Goal: Transaction & Acquisition: Purchase product/service

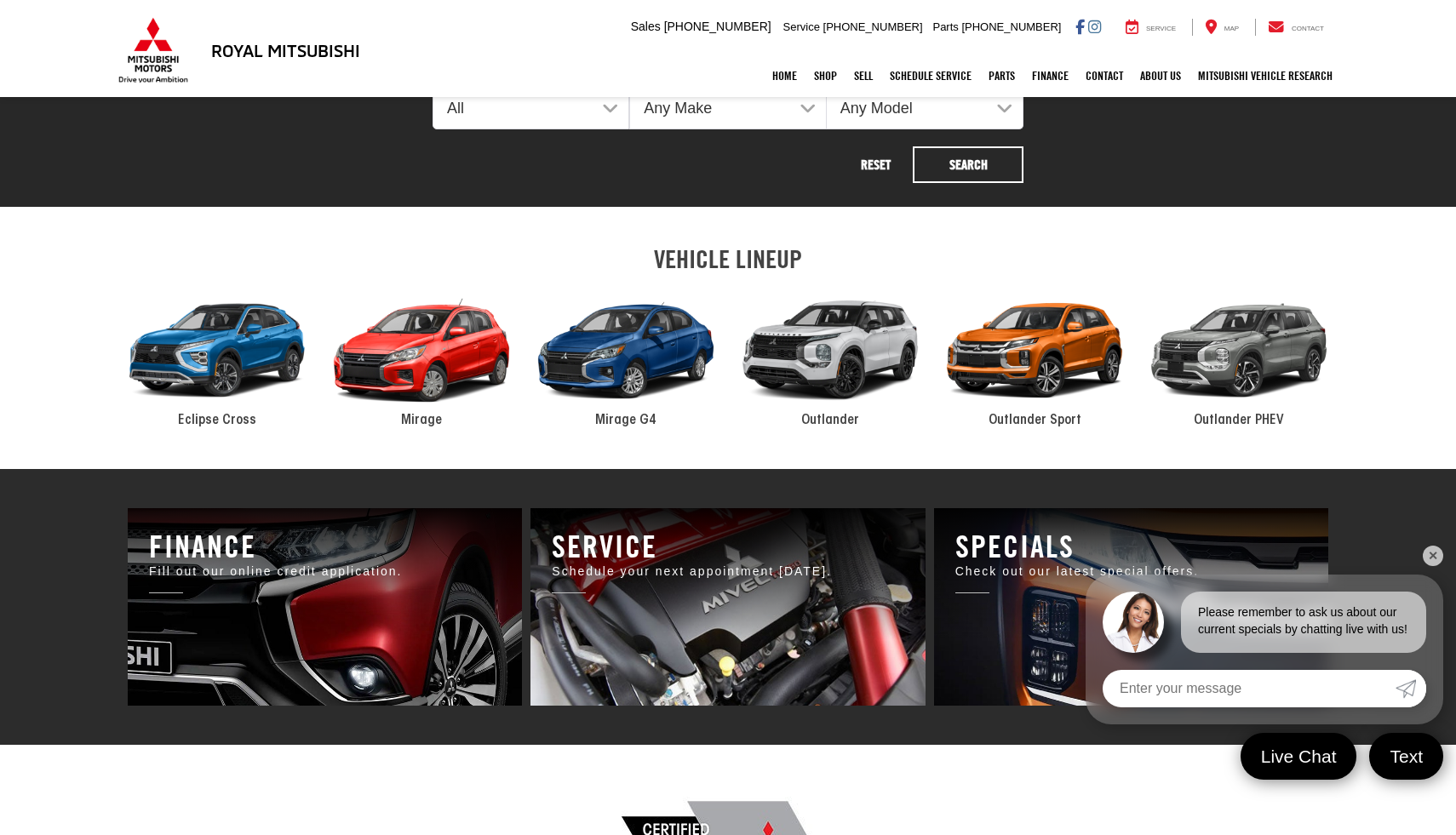
scroll to position [840, 0]
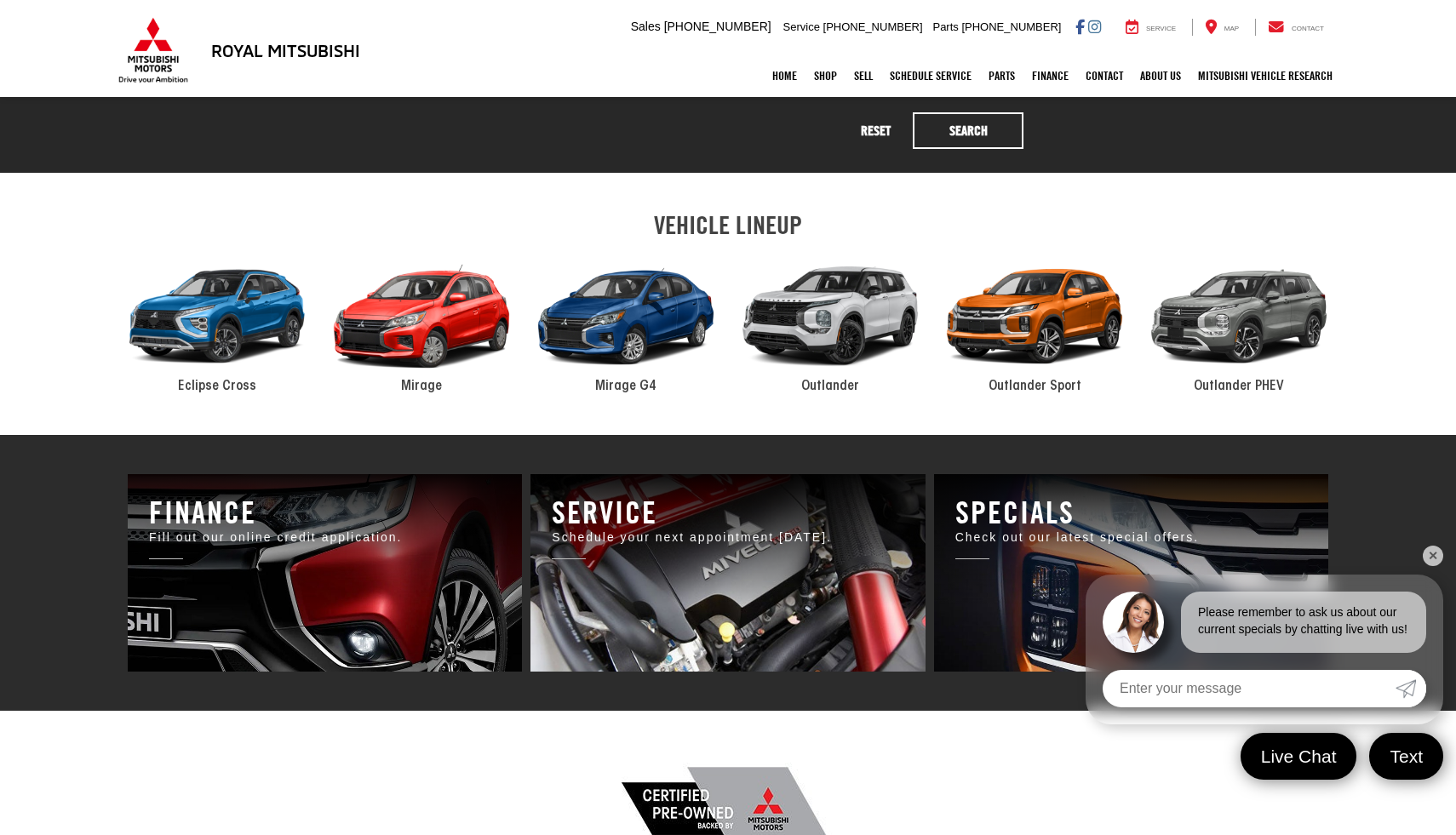
click at [1437, 552] on link "✕" at bounding box center [1432, 555] width 20 height 20
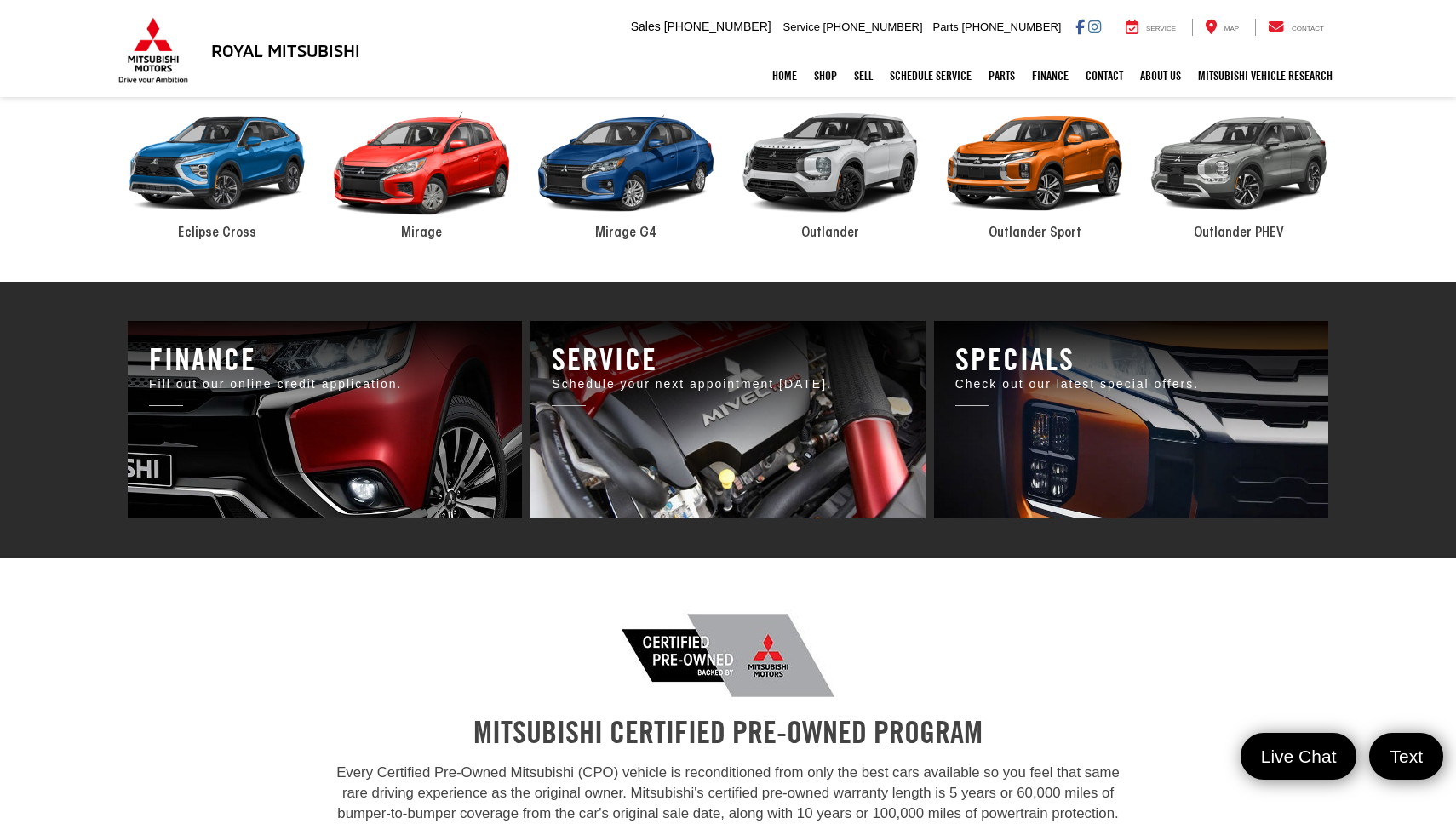
scroll to position [0, 0]
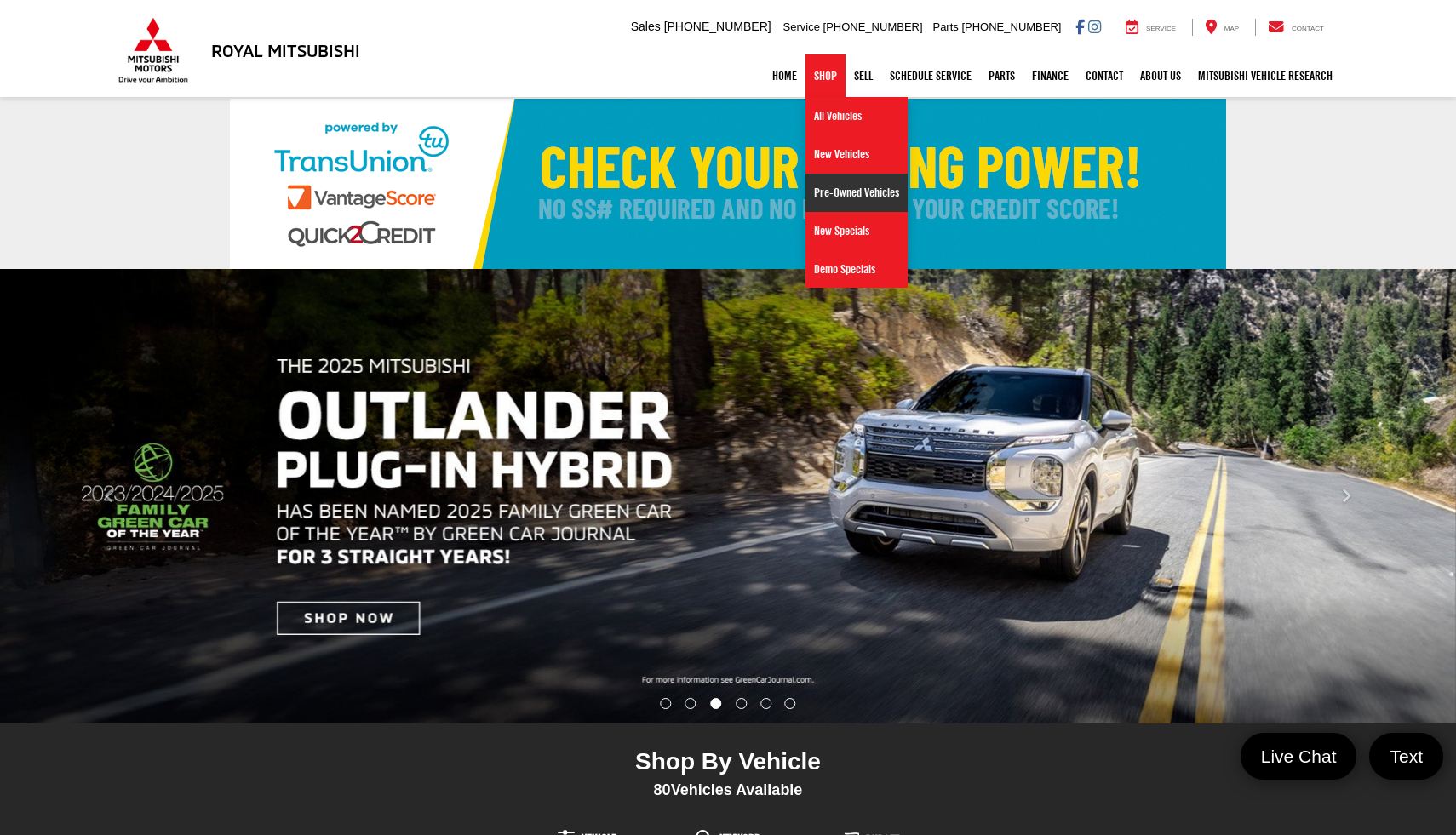
click at [828, 192] on link "Pre-Owned Vehicles" at bounding box center [856, 193] width 103 height 39
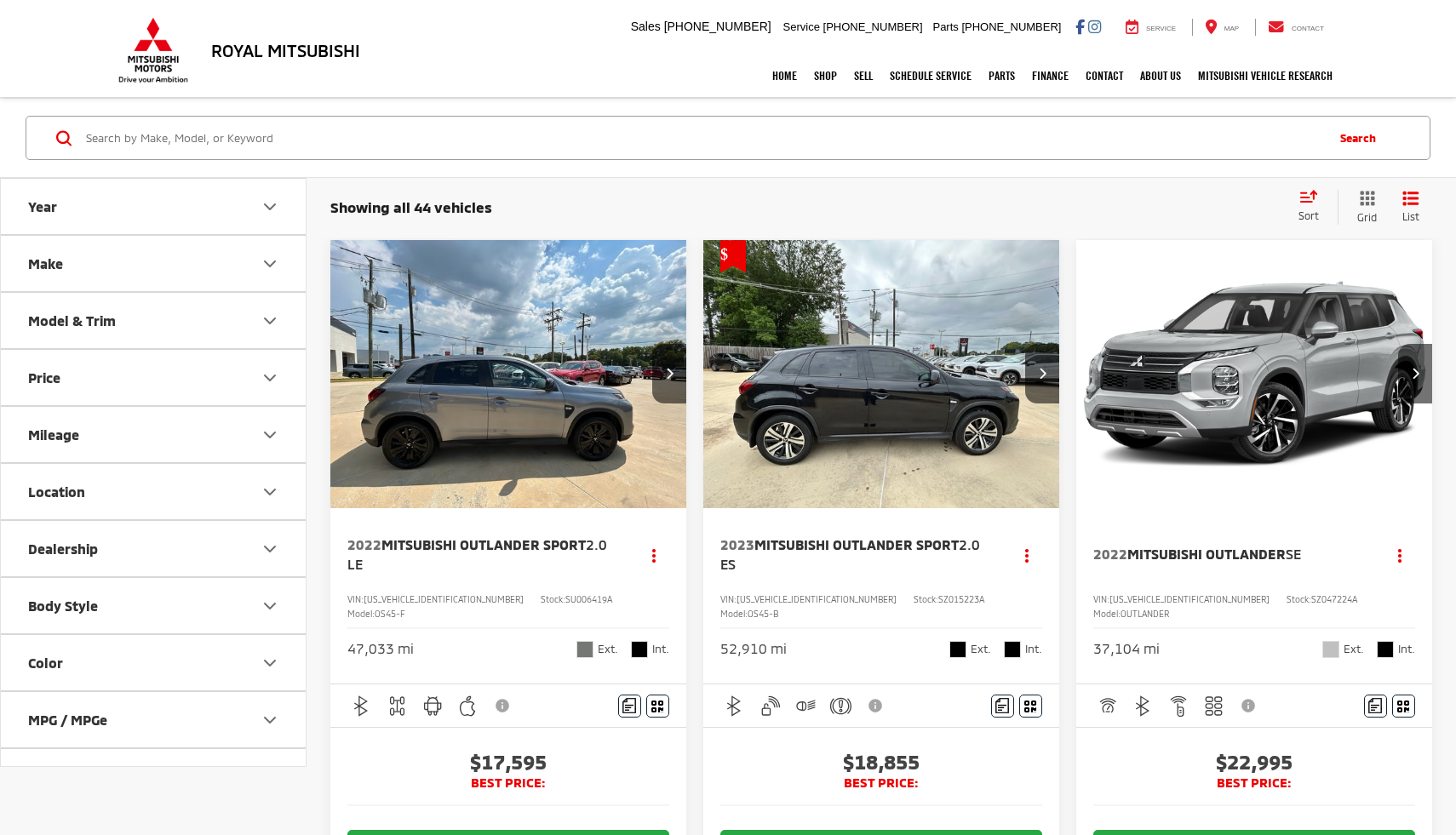
click at [227, 315] on button "Model & Trim" at bounding box center [154, 320] width 307 height 55
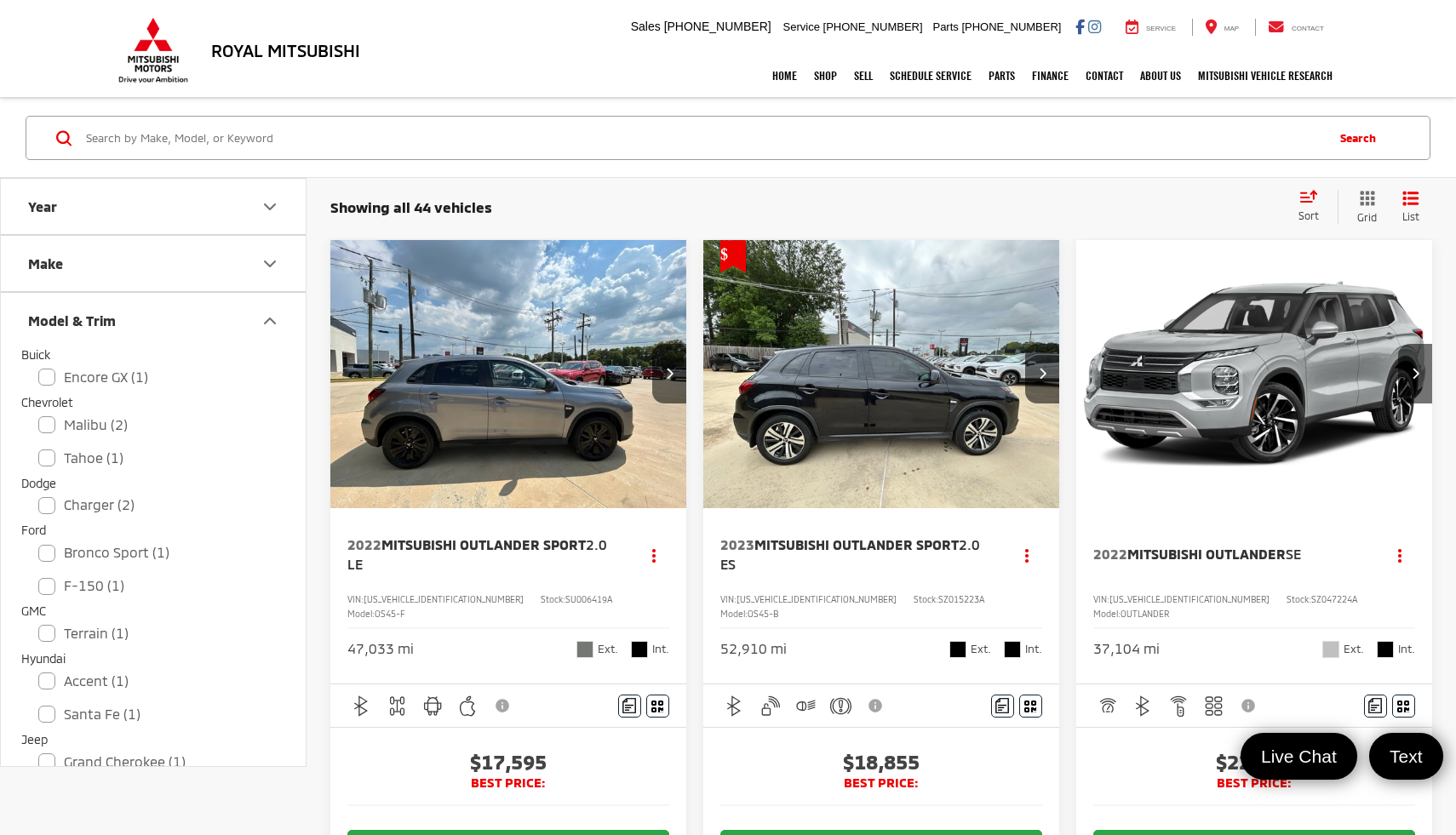
click at [241, 281] on button "Make" at bounding box center [154, 263] width 307 height 55
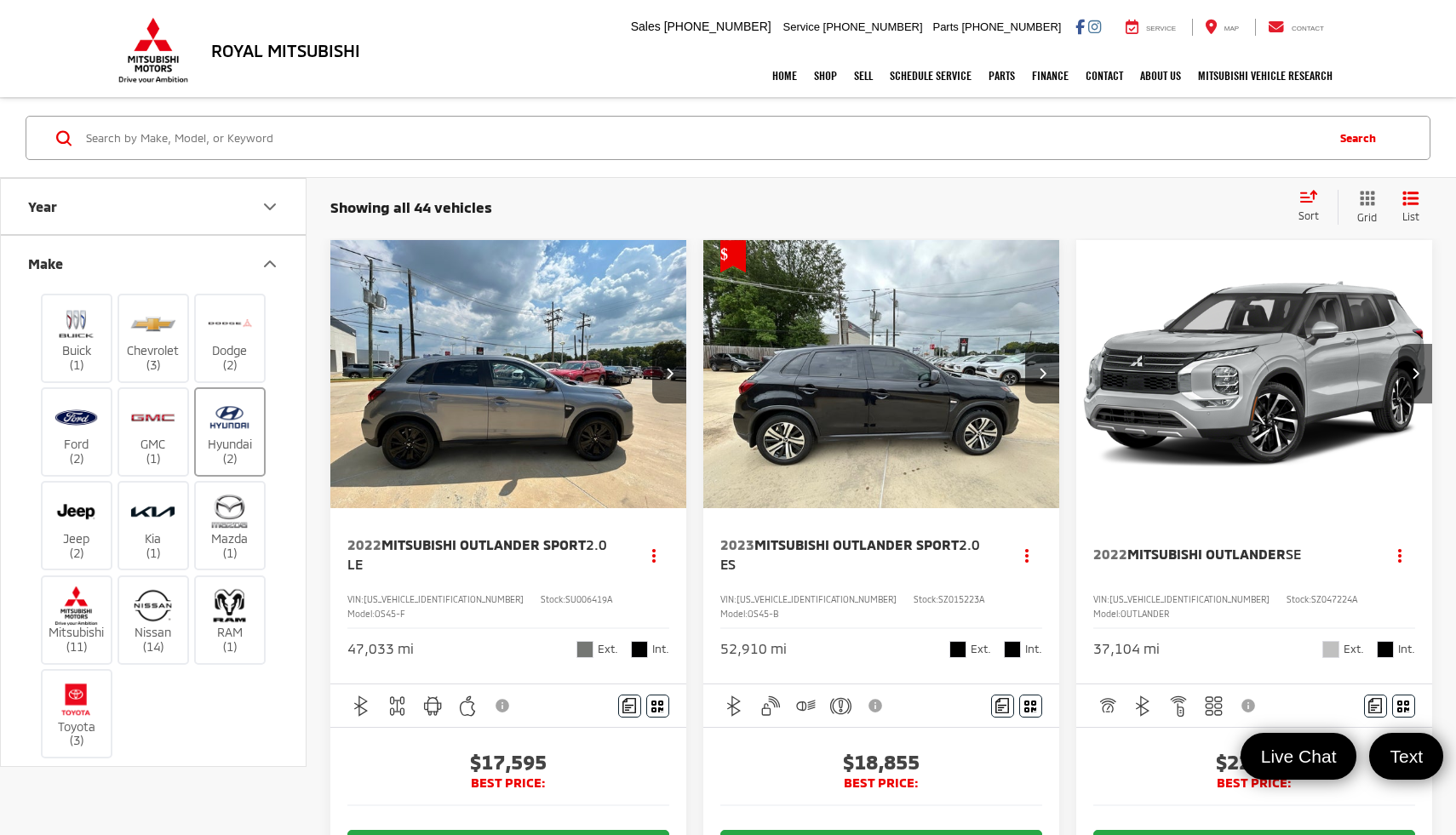
click at [229, 428] on img at bounding box center [229, 417] width 46 height 40
click at [0, 0] on input "Hyundai (2)" at bounding box center [0, 0] width 0 height 0
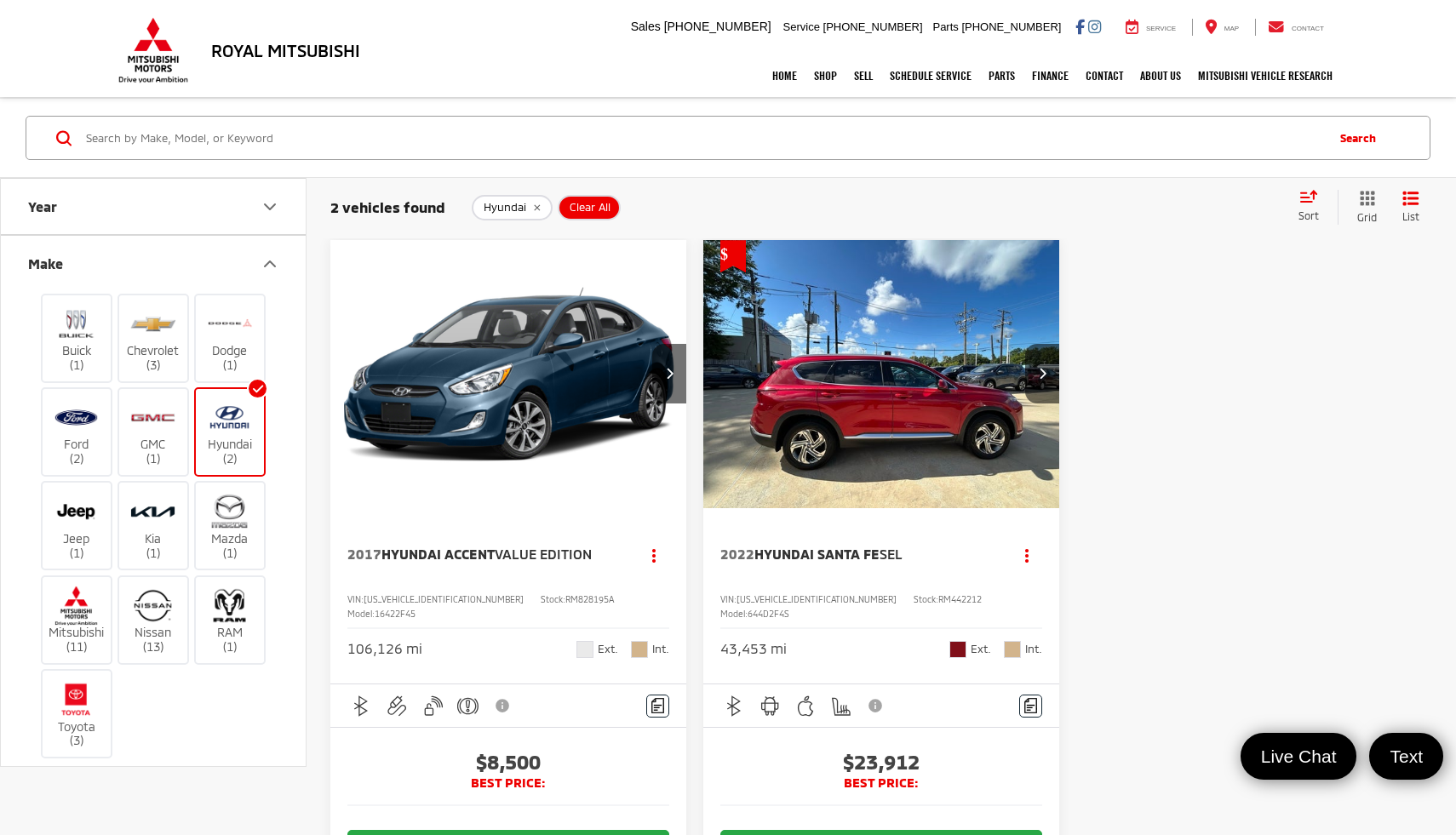
click at [494, 552] on span "Hyundai Accent" at bounding box center [437, 553] width 113 height 16
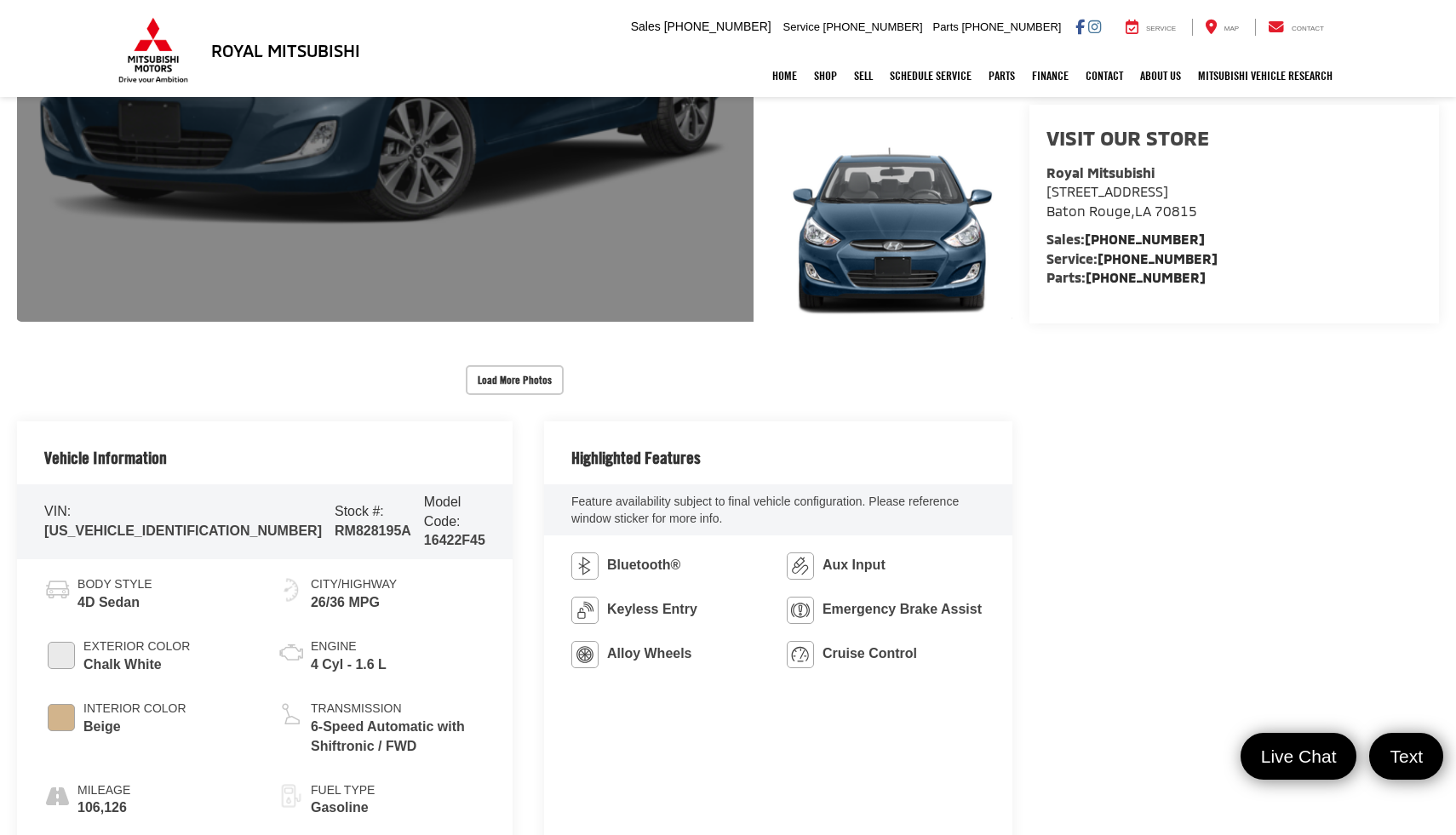
scroll to position [658, 0]
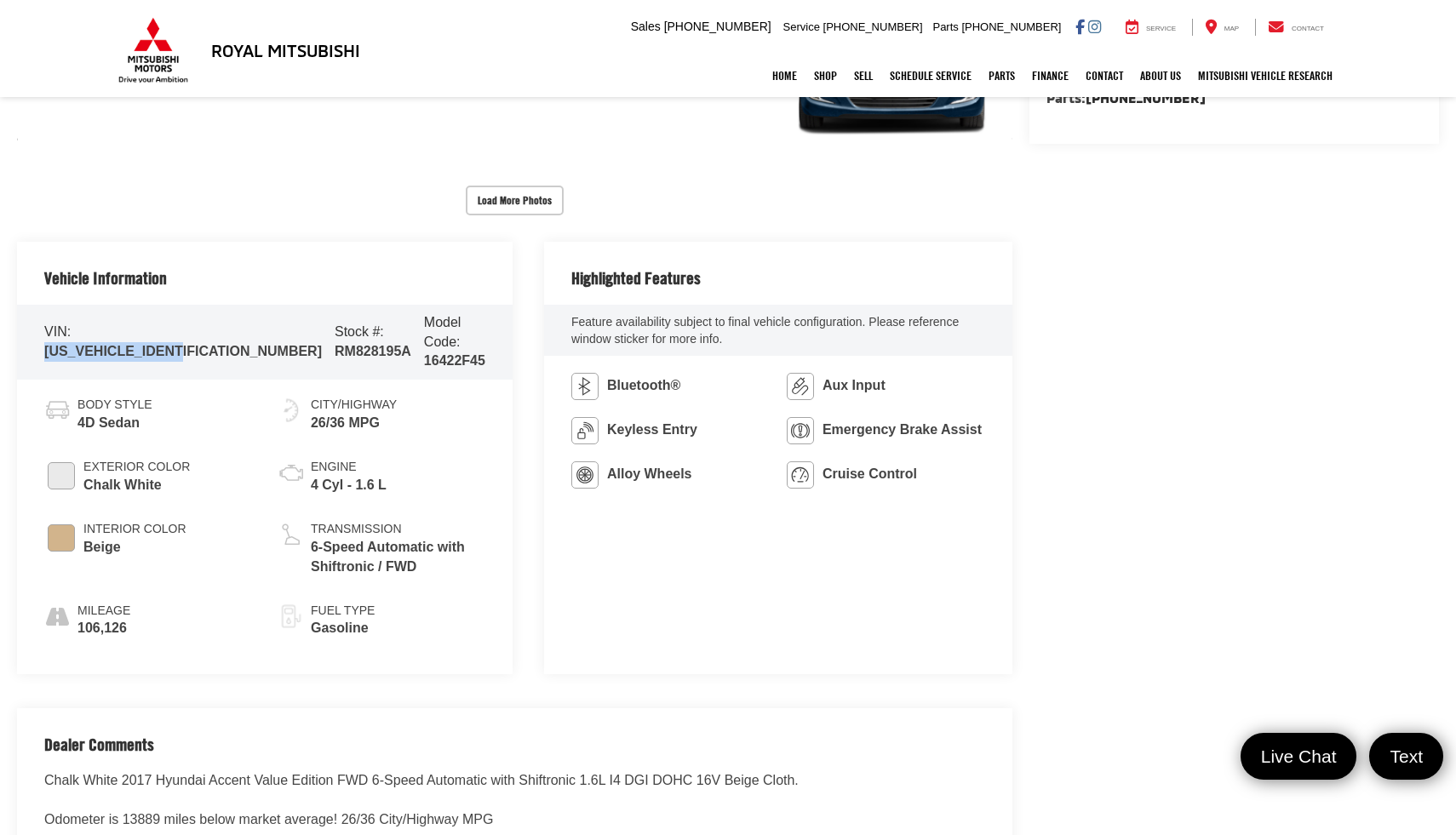
drag, startPoint x: 39, startPoint y: 342, endPoint x: 202, endPoint y: 342, distance: 163.0
click at [202, 342] on div "VIN: KMHCT4AEXHU364898 Stock #: RM828195A Model Code: 16422F45" at bounding box center [265, 342] width 495 height 75
copy span "[US_VEHICLE_IDENTIFICATION_NUMBER]"
click at [217, 266] on div "Vehicle Information" at bounding box center [265, 273] width 495 height 63
drag, startPoint x: 70, startPoint y: 601, endPoint x: 112, endPoint y: 609, distance: 42.8
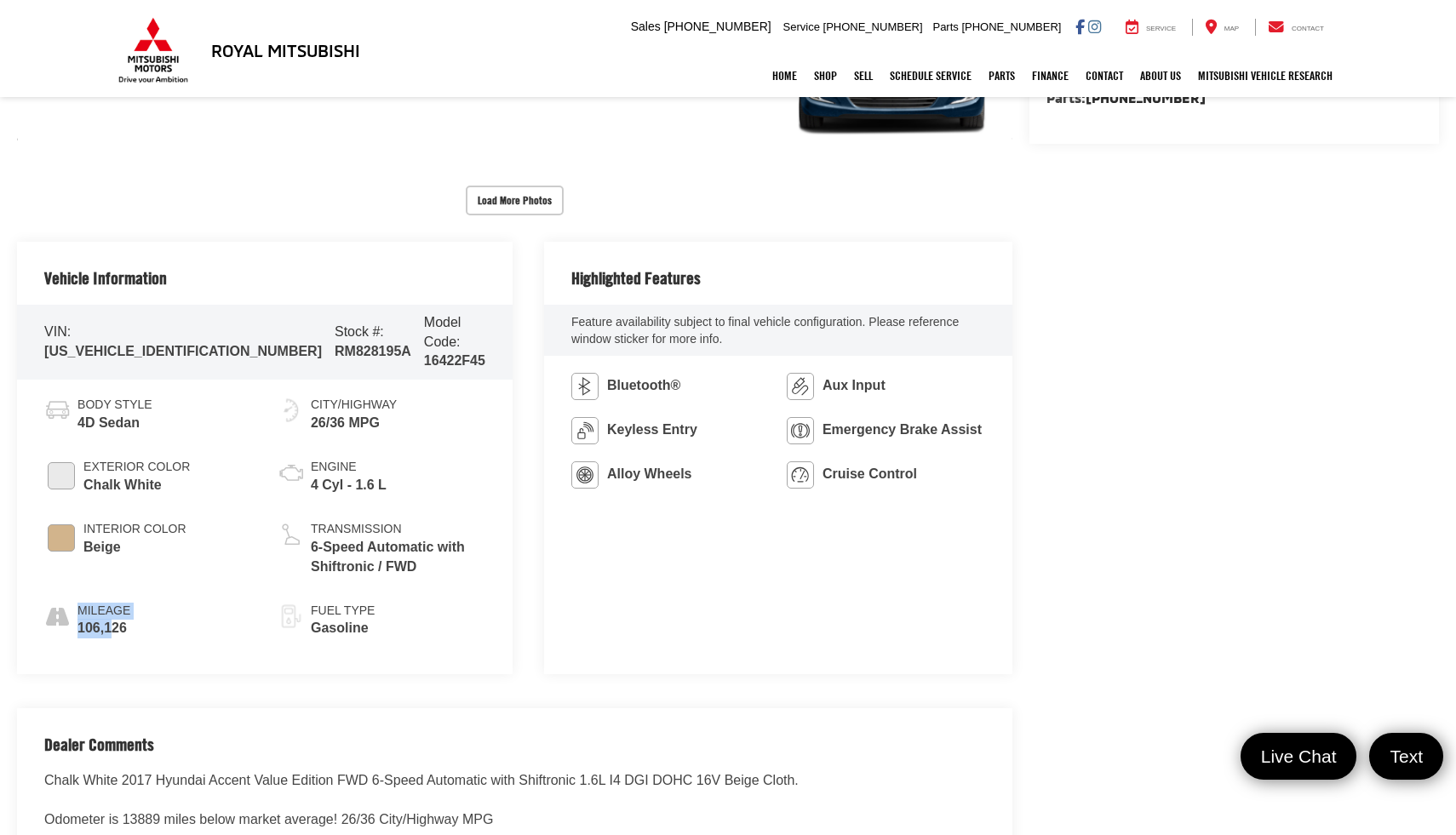
click at [112, 608] on li "Mileage 106,126" at bounding box center [148, 621] width 208 height 37
